Goal: Information Seeking & Learning: Find specific fact

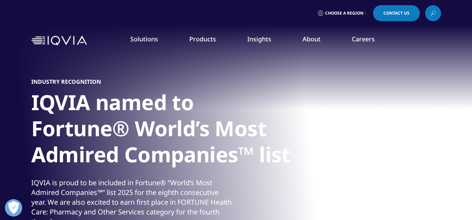
click at [433, 12] on icon at bounding box center [433, 13] width 6 height 9
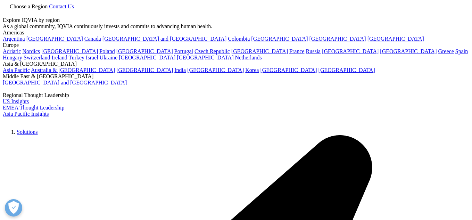
type input "ipca laboratories ltd"
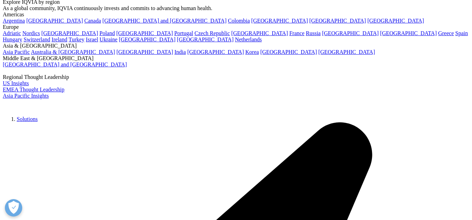
scroll to position [64, 0]
